Goal: Navigation & Orientation: Find specific page/section

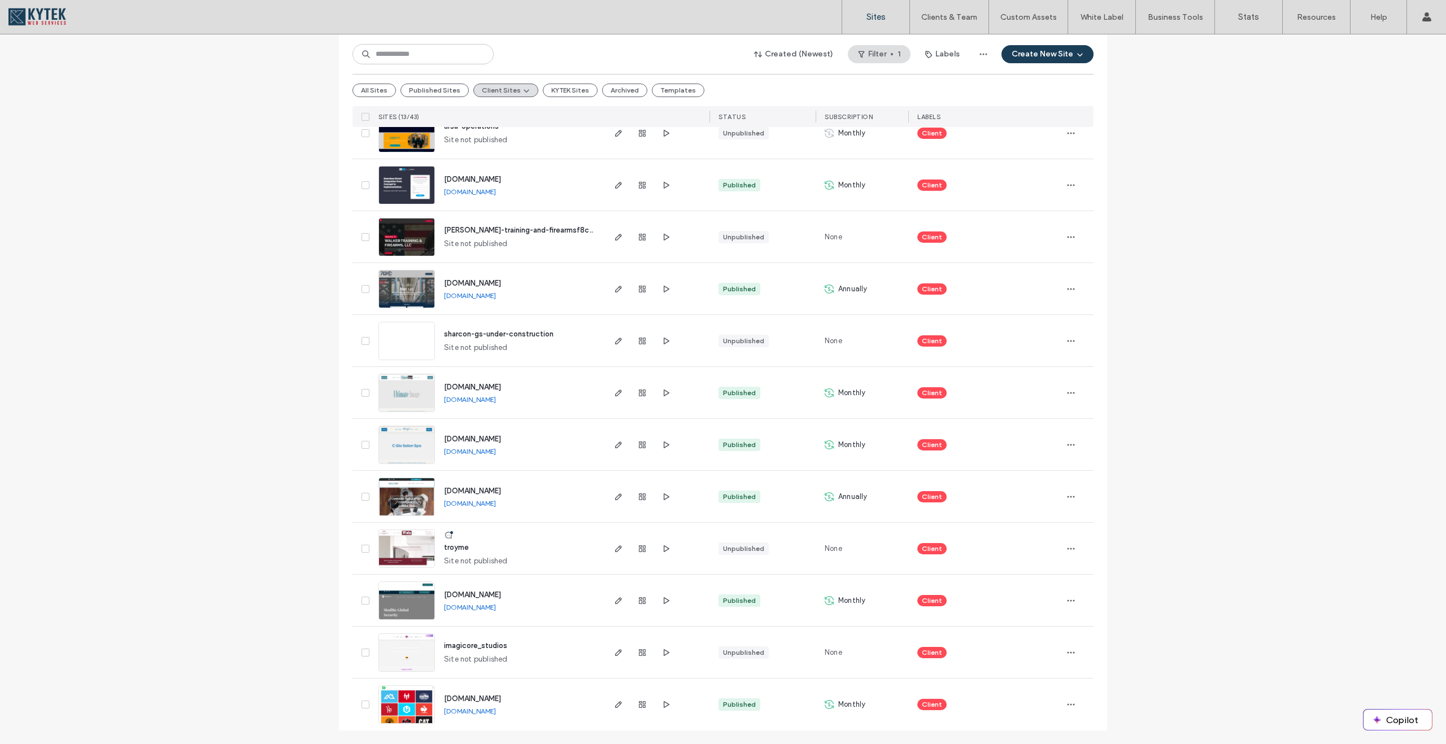
scroll to position [196, 0]
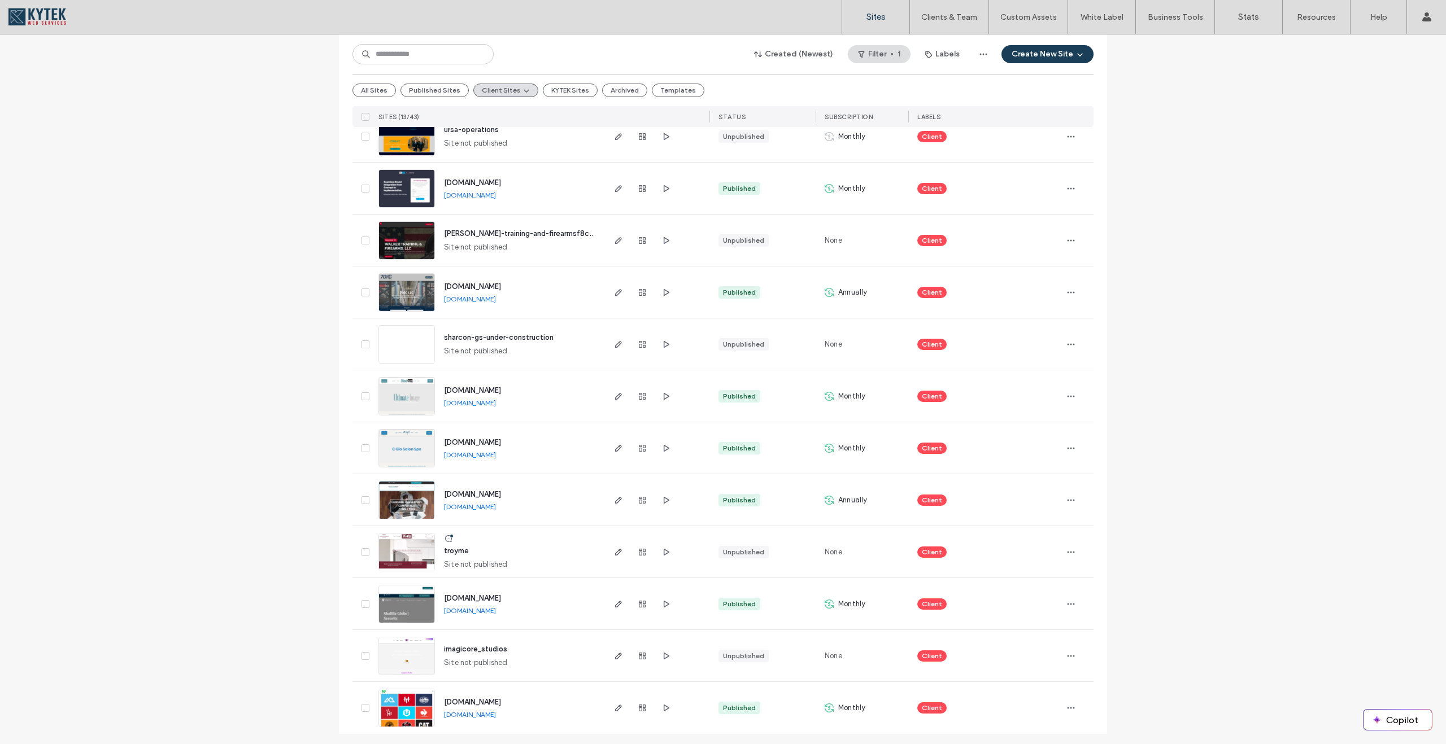
click at [456, 700] on span "[DOMAIN_NAME]" at bounding box center [472, 702] width 57 height 8
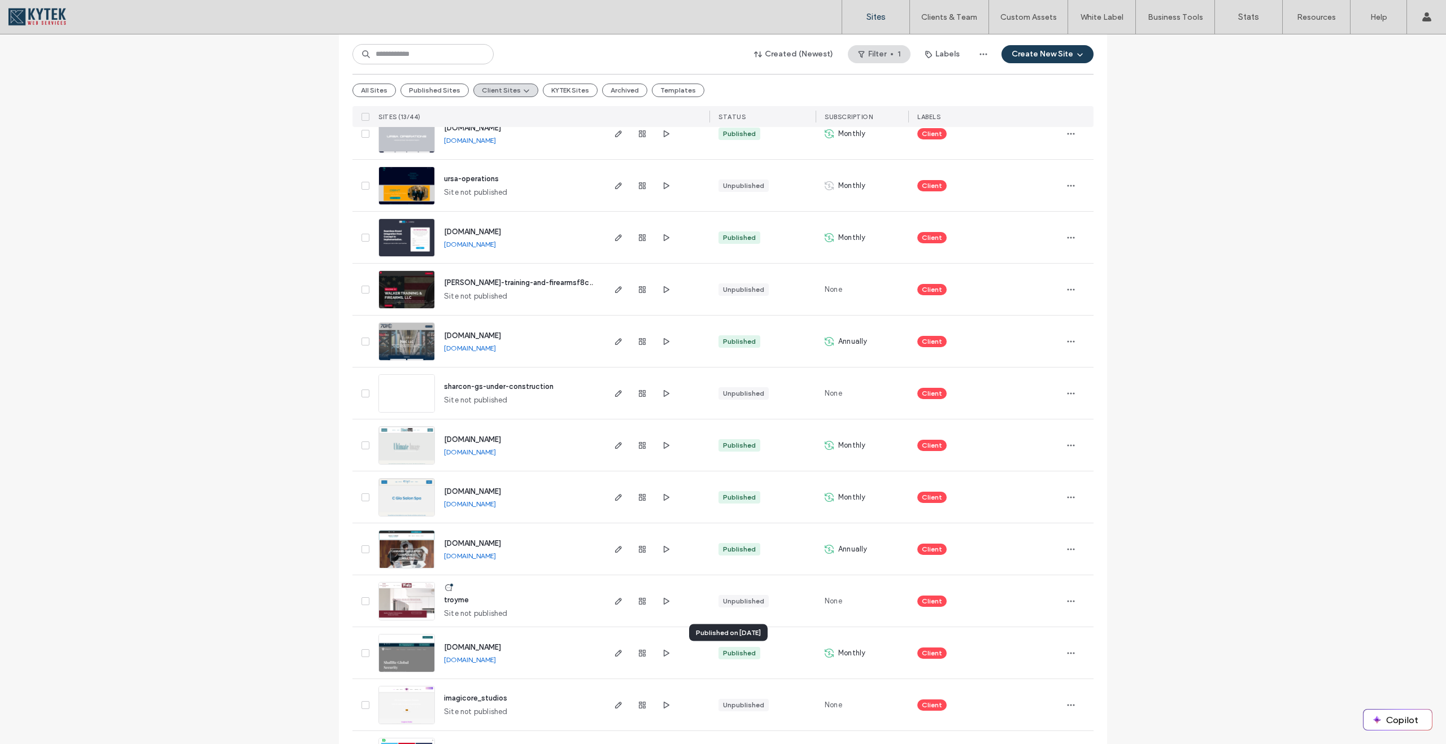
scroll to position [199, 0]
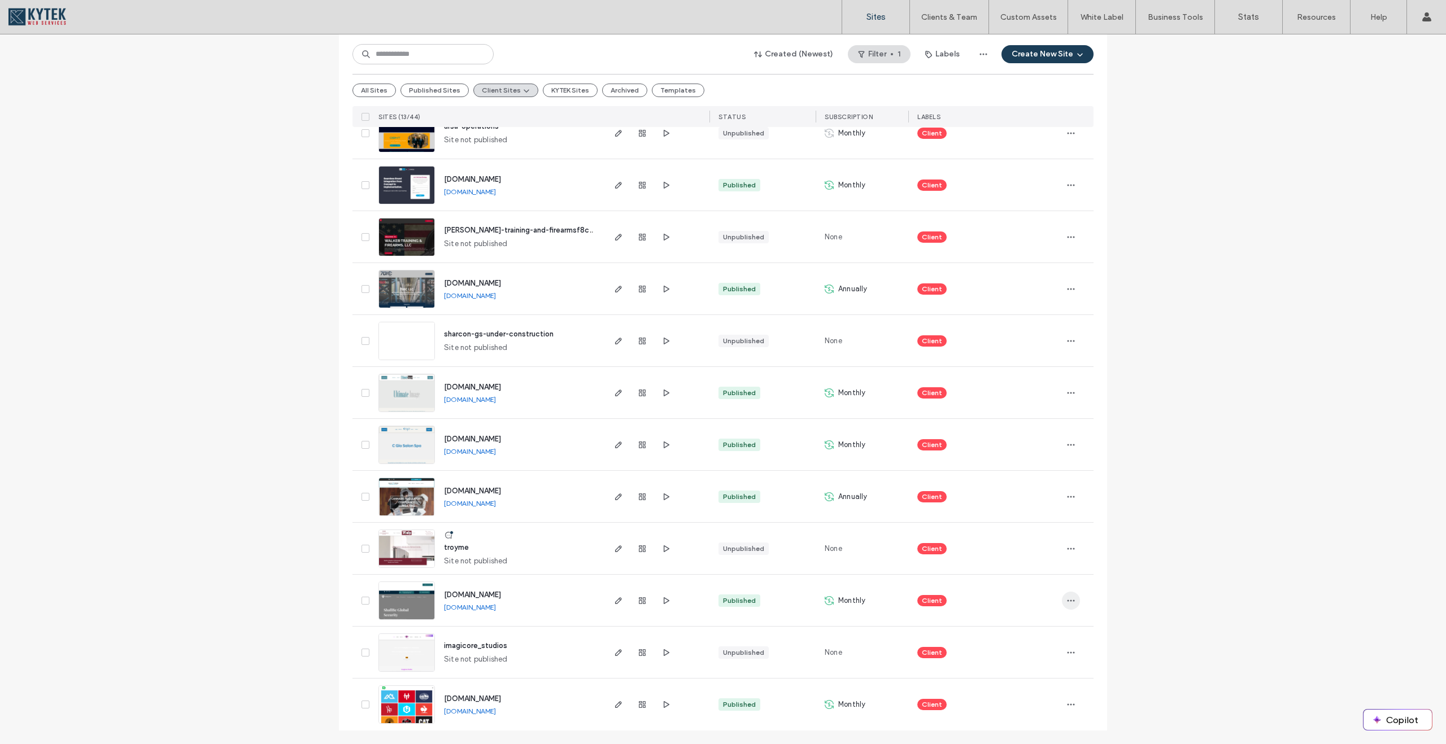
click at [1066, 600] on icon "button" at bounding box center [1070, 600] width 9 height 9
click at [724, 599] on div "Published" at bounding box center [739, 601] width 33 height 10
click at [501, 595] on span "www.shallbeglobal.com" at bounding box center [472, 595] width 57 height 8
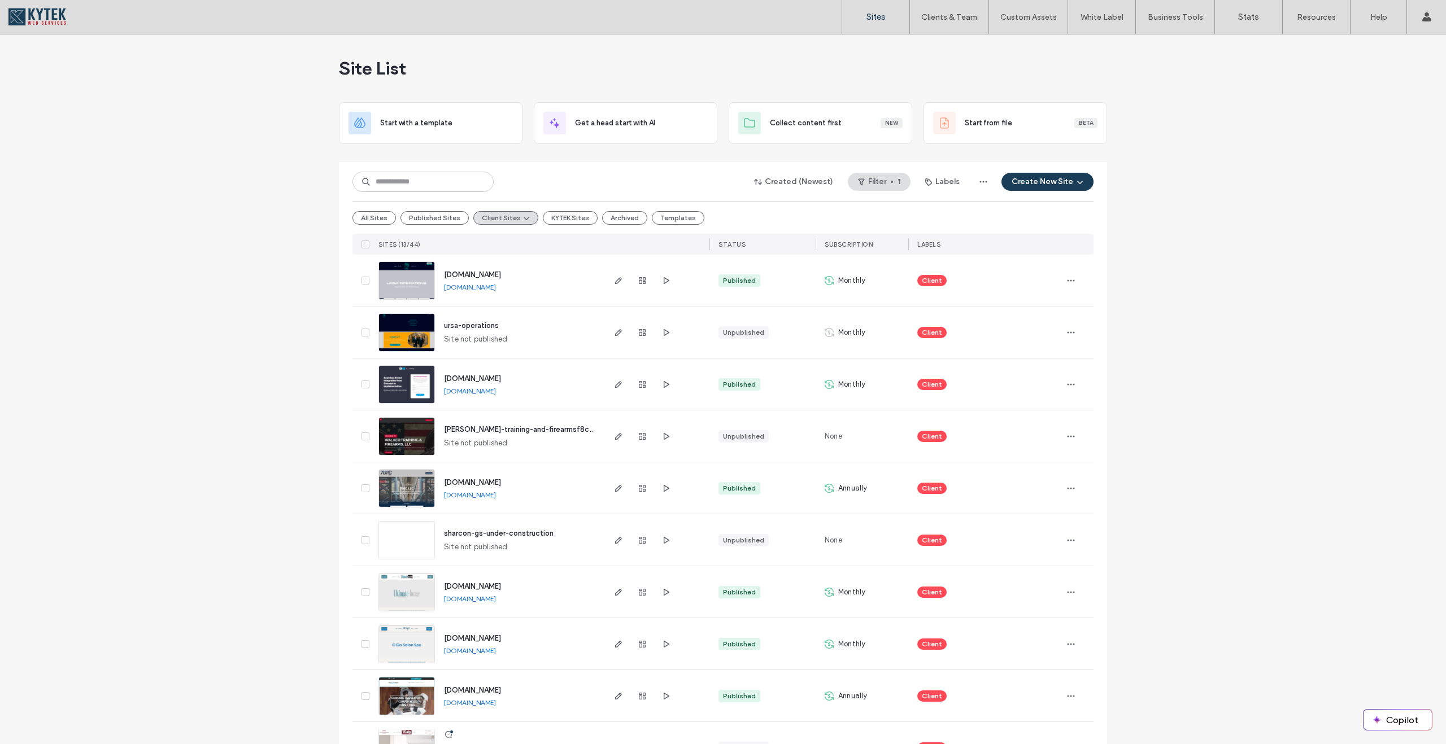
click at [501, 377] on span "[DOMAIN_NAME]" at bounding box center [472, 378] width 57 height 8
